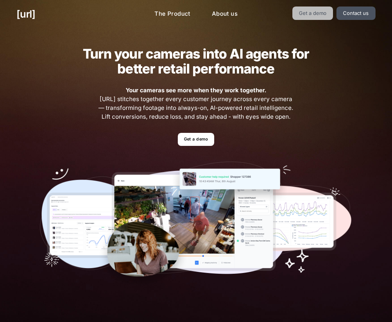
click at [322, 10] on link "Get a demo" at bounding box center [312, 13] width 41 height 13
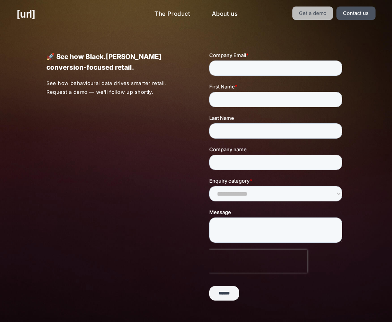
click at [311, 8] on link "Get a demo" at bounding box center [312, 13] width 41 height 13
click at [314, 10] on link "Get a demo" at bounding box center [312, 13] width 41 height 13
click at [319, 11] on link "Get a demo" at bounding box center [312, 13] width 41 height 13
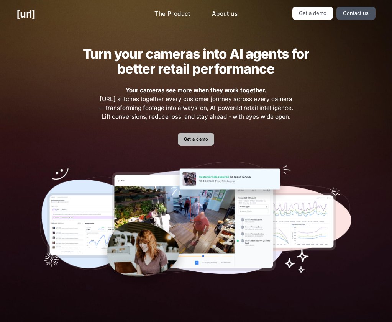
click at [199, 140] on link "Get a demo" at bounding box center [196, 139] width 36 height 13
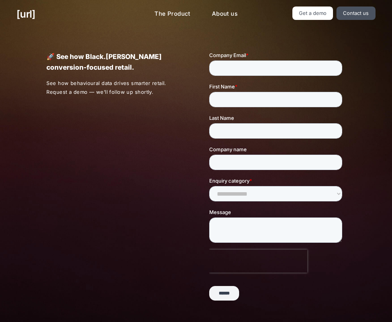
click at [222, 294] on input "******" at bounding box center [224, 293] width 30 height 15
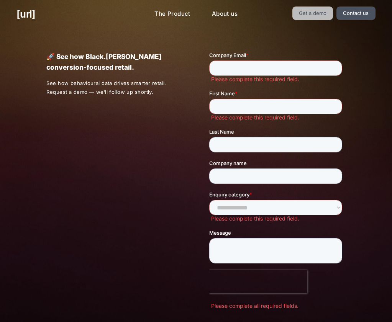
click at [321, 10] on link "Get a demo" at bounding box center [312, 13] width 41 height 13
click at [366, 11] on link "Contact us" at bounding box center [355, 13] width 39 height 13
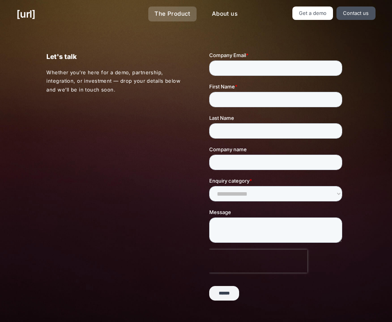
click at [169, 8] on link "The Product" at bounding box center [172, 14] width 48 height 15
